Goal: Use online tool/utility: Utilize a website feature to perform a specific function

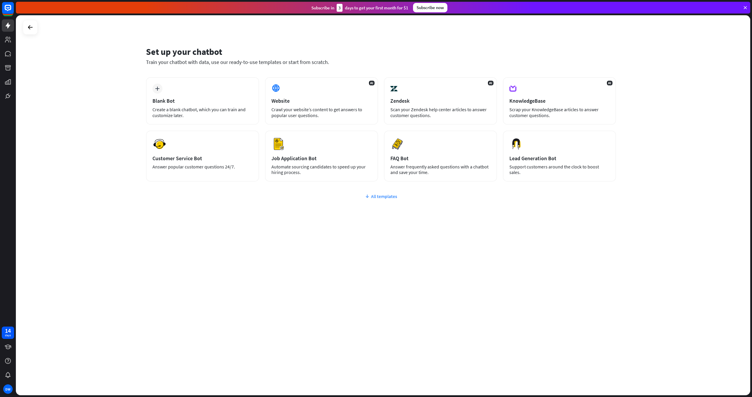
click at [379, 197] on div "All templates" at bounding box center [381, 197] width 470 height 6
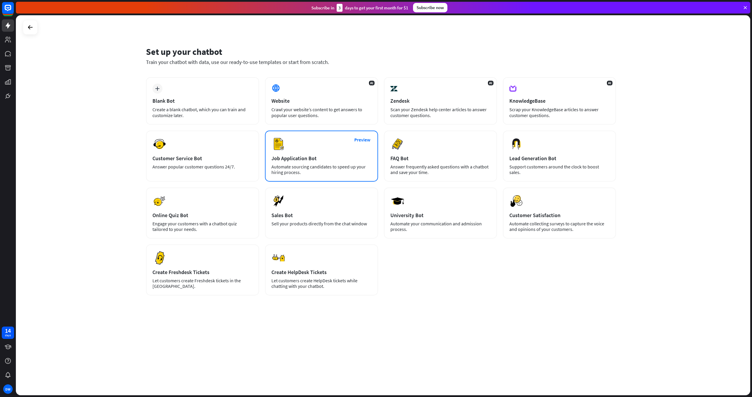
click at [315, 156] on div "Job Application Bot" at bounding box center [321, 158] width 100 height 7
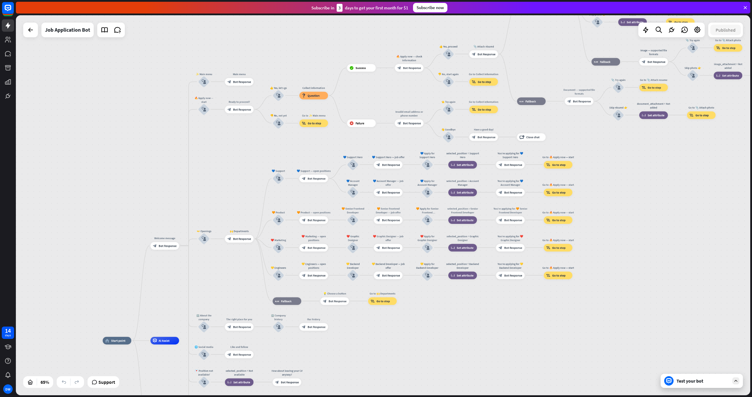
drag, startPoint x: 645, startPoint y: 258, endPoint x: 434, endPoint y: 366, distance: 236.7
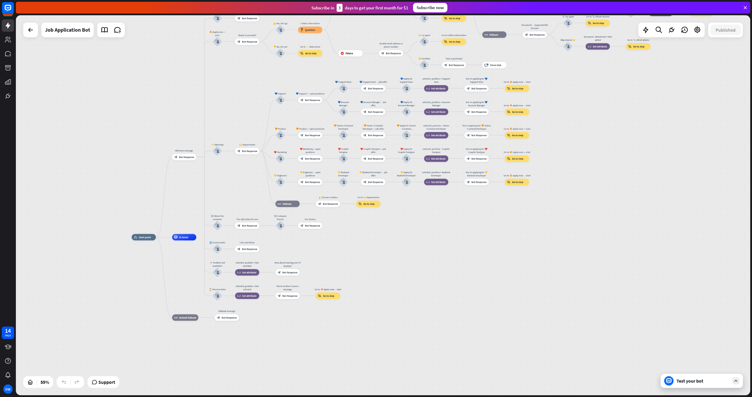
drag, startPoint x: 396, startPoint y: 346, endPoint x: 421, endPoint y: 257, distance: 93.0
click at [421, 257] on div "home_2 Start point Welcome message block_bot_response Bot Response ✨ Main menu …" at bounding box center [334, 341] width 404 height 209
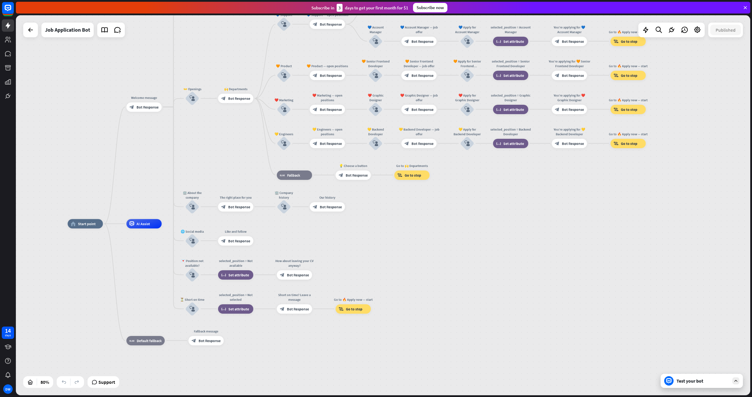
drag, startPoint x: 448, startPoint y: 271, endPoint x: 496, endPoint y: 271, distance: 48.2
click at [496, 271] on div "home_2 Start point Welcome message block_bot_response Bot Response ✨ Main menu …" at bounding box center [362, 376] width 588 height 304
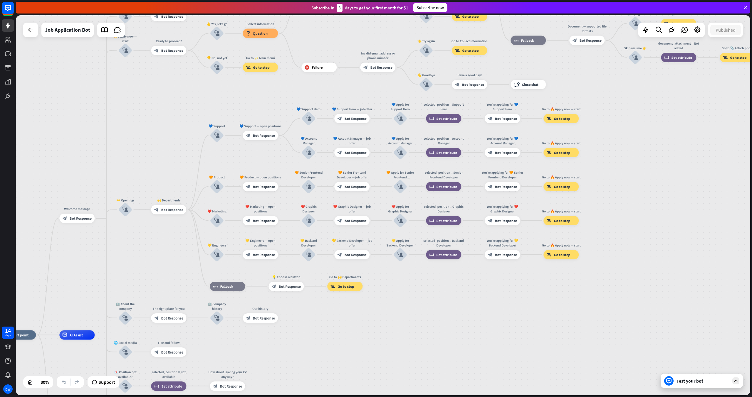
drag, startPoint x: 459, startPoint y: 300, endPoint x: 411, endPoint y: 381, distance: 94.1
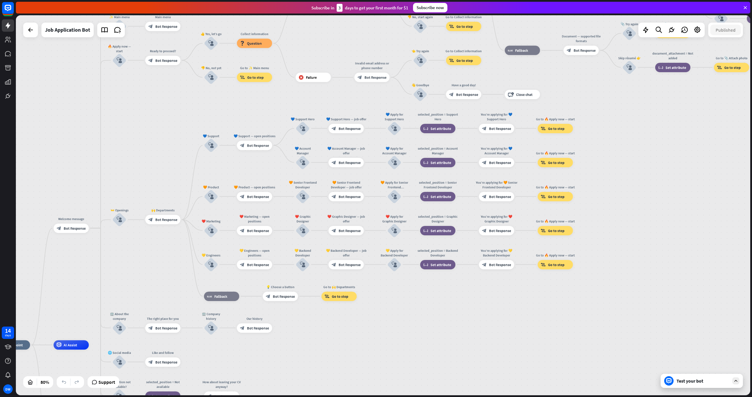
drag, startPoint x: 468, startPoint y: 337, endPoint x: 442, endPoint y: 397, distance: 65.4
click at [442, 397] on div "home_2 Start point Welcome message block_bot_response Bot Response ✨ Main menu …" at bounding box center [384, 206] width 736 height 382
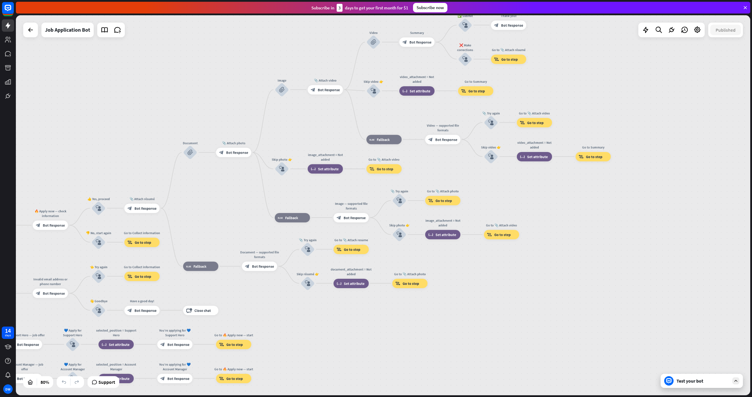
drag, startPoint x: 599, startPoint y: 299, endPoint x: 317, endPoint y: 385, distance: 295.3
click at [317, 385] on div "home_2 Start point Welcome message block_bot_response Bot Response ✨ Main menu …" at bounding box center [383, 205] width 734 height 380
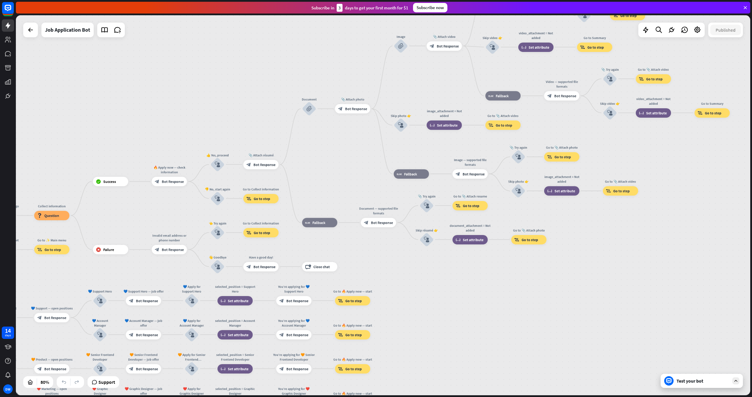
drag, startPoint x: 543, startPoint y: 322, endPoint x: 679, endPoint y: 271, distance: 145.0
click at [679, 271] on div "home_2 Start point Welcome message block_bot_response Bot Response ✨ Main menu …" at bounding box center [383, 205] width 734 height 380
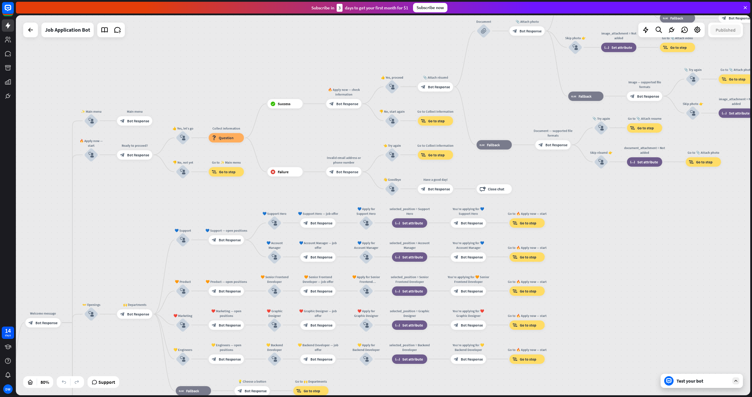
drag, startPoint x: 565, startPoint y: 318, endPoint x: 657, endPoint y: 272, distance: 103.1
click at [657, 272] on div "home_2 Start point Welcome message block_bot_response Bot Response ✨ Main menu …" at bounding box center [383, 205] width 734 height 380
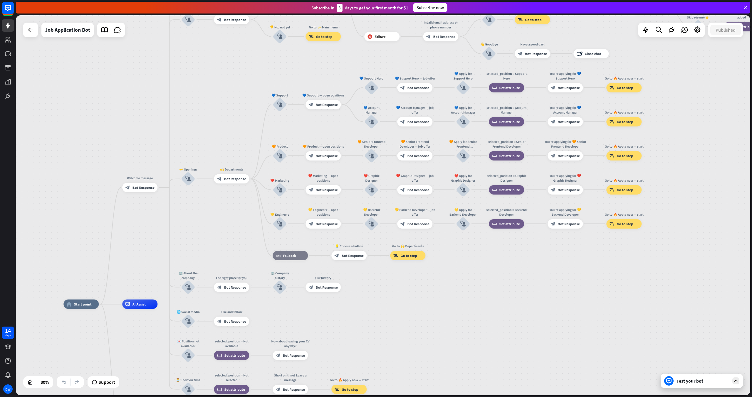
drag, startPoint x: 126, startPoint y: 232, endPoint x: 215, endPoint y: 97, distance: 161.5
click at [215, 97] on div "home_2 Start point Welcome message block_bot_response Bot Response ✨ Main menu …" at bounding box center [383, 205] width 734 height 380
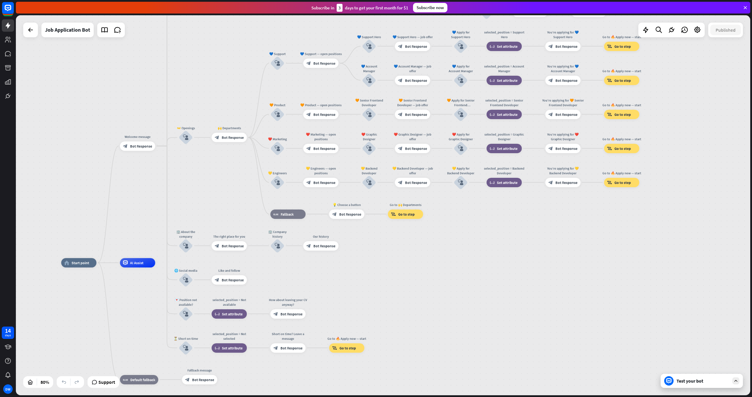
drag, startPoint x: 516, startPoint y: 339, endPoint x: 514, endPoint y: 298, distance: 41.5
click at [704, 382] on div "Test your bot" at bounding box center [703, 381] width 53 height 6
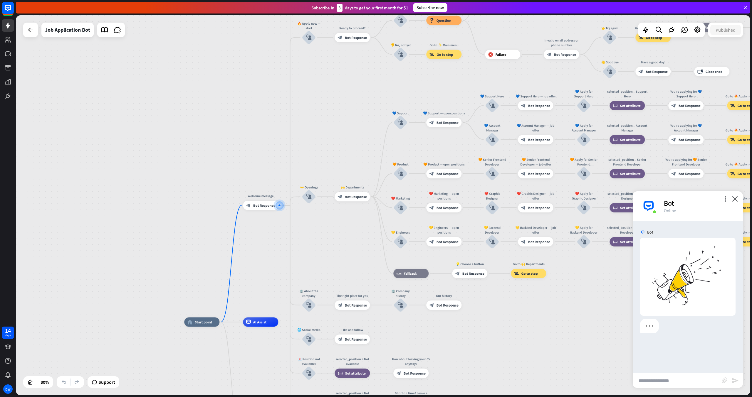
click at [655, 382] on input "text" at bounding box center [677, 381] width 89 height 15
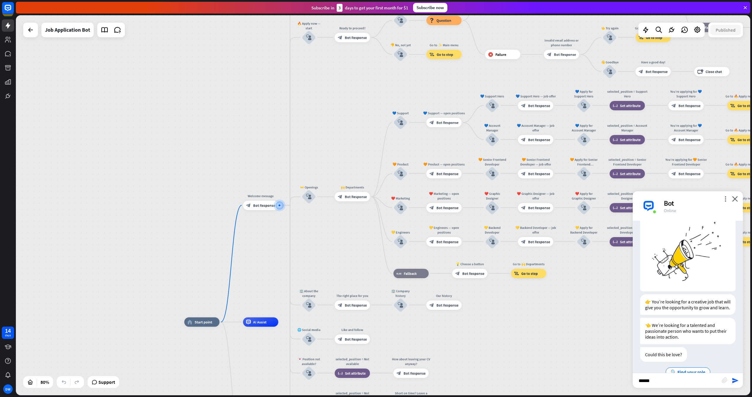
scroll to position [41, 0]
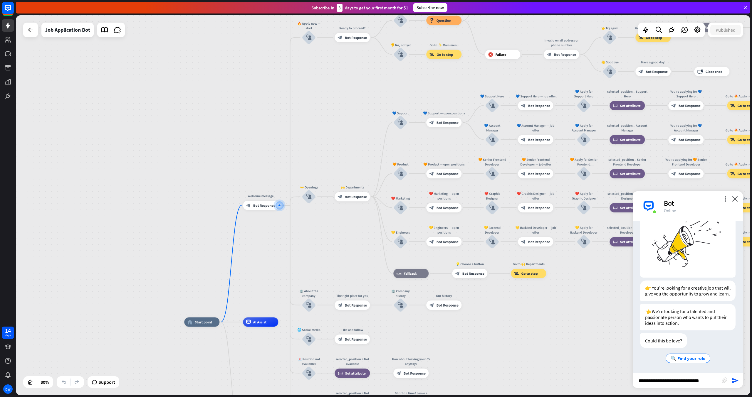
type input "**********"
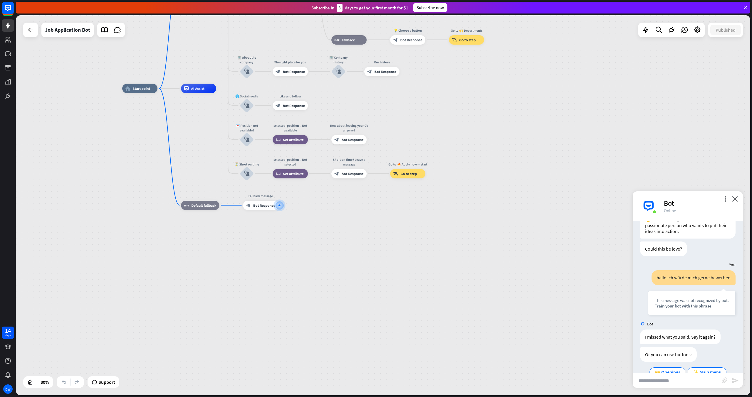
scroll to position [146, 0]
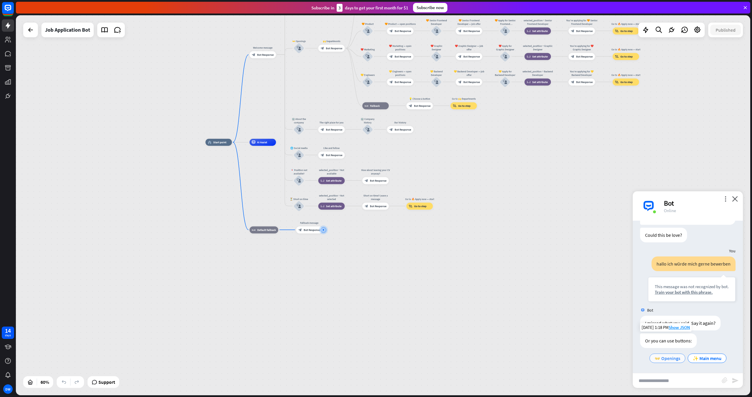
click at [664, 359] on span "👐 Openings" at bounding box center [668, 359] width 26 height 6
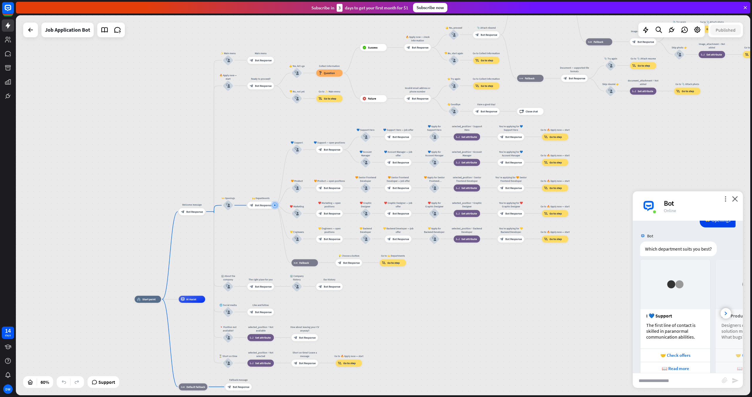
scroll to position [320, 0]
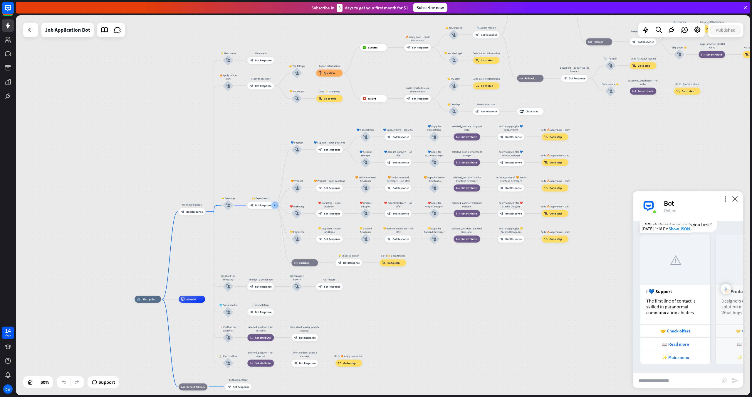
click at [724, 289] on div at bounding box center [726, 289] width 11 height 11
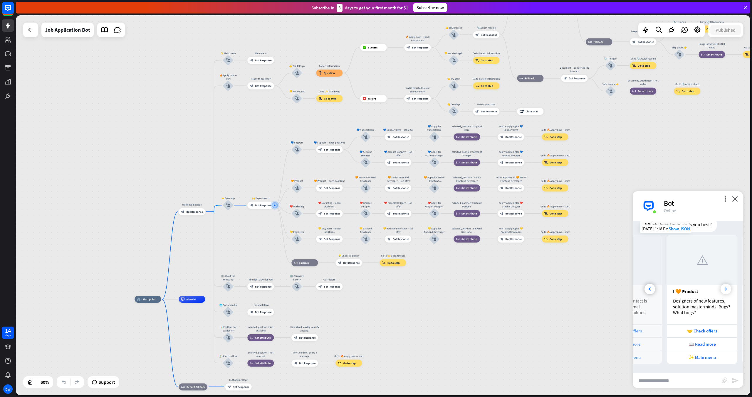
scroll to position [0, 65]
click at [723, 289] on div at bounding box center [726, 289] width 11 height 11
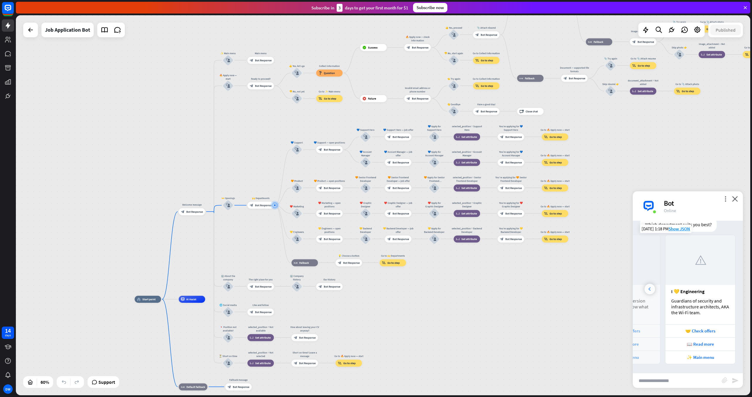
click at [649, 289] on icon at bounding box center [649, 290] width 2 height 4
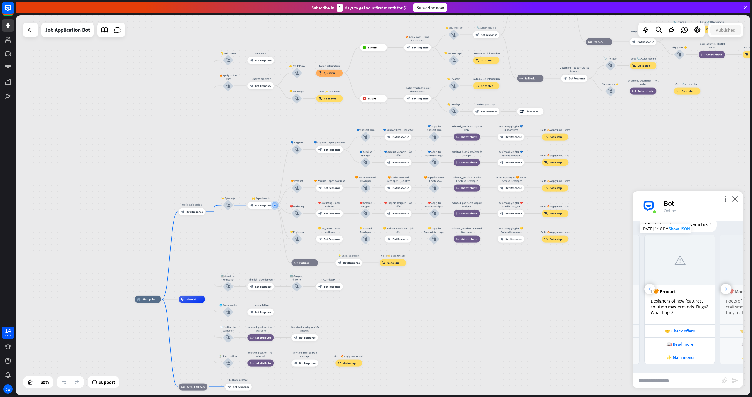
click at [649, 289] on icon at bounding box center [649, 290] width 2 height 4
click at [649, 289] on div "I 💙 Support" at bounding box center [675, 292] width 58 height 6
click at [721, 288] on div at bounding box center [726, 289] width 11 height 11
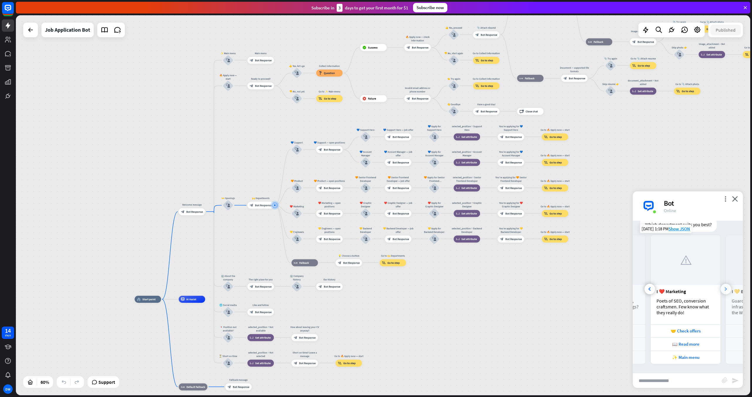
click at [721, 288] on div at bounding box center [726, 289] width 11 height 11
click at [735, 200] on icon "close" at bounding box center [735, 199] width 6 height 6
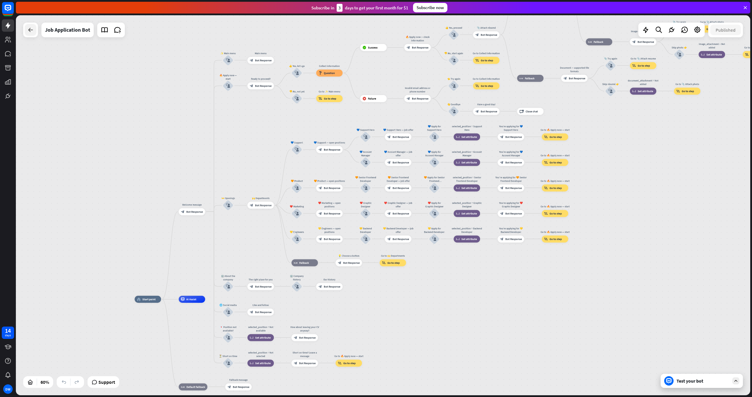
click at [28, 32] on icon at bounding box center [30, 29] width 7 height 7
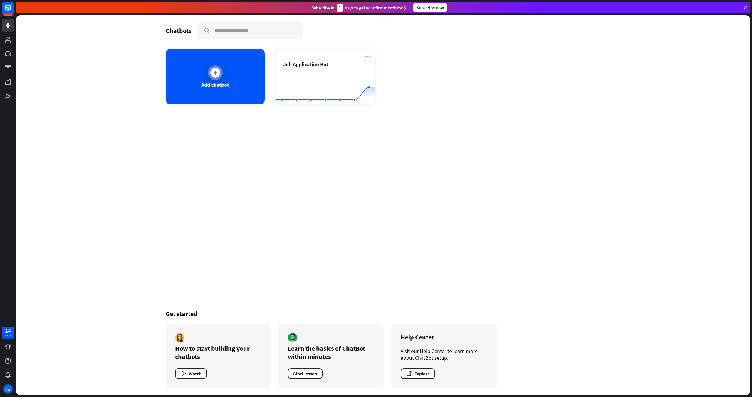
click at [204, 75] on div "Add chatbot" at bounding box center [215, 77] width 99 height 56
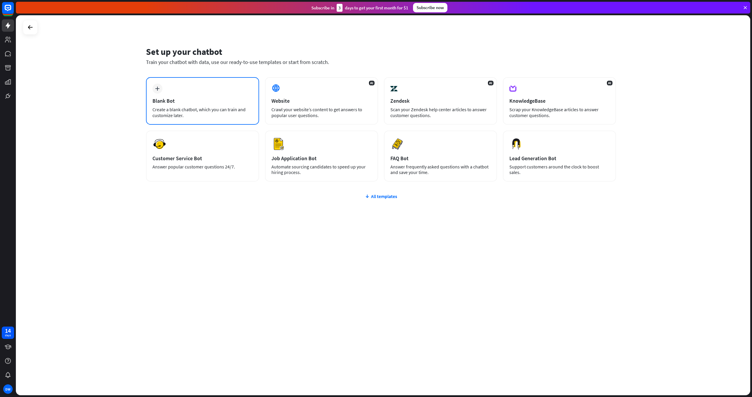
click at [195, 101] on div "Blank Bot" at bounding box center [202, 101] width 100 height 7
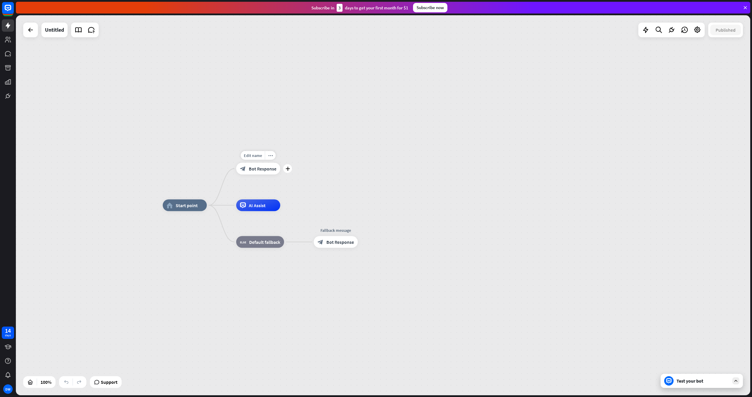
click at [257, 167] on span "Bot Response" at bounding box center [263, 169] width 28 height 6
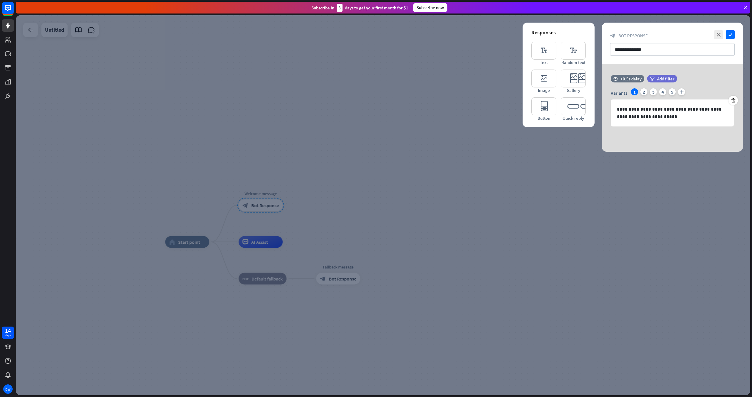
click at [278, 65] on div at bounding box center [383, 205] width 734 height 380
